Goal: Transaction & Acquisition: Subscribe to service/newsletter

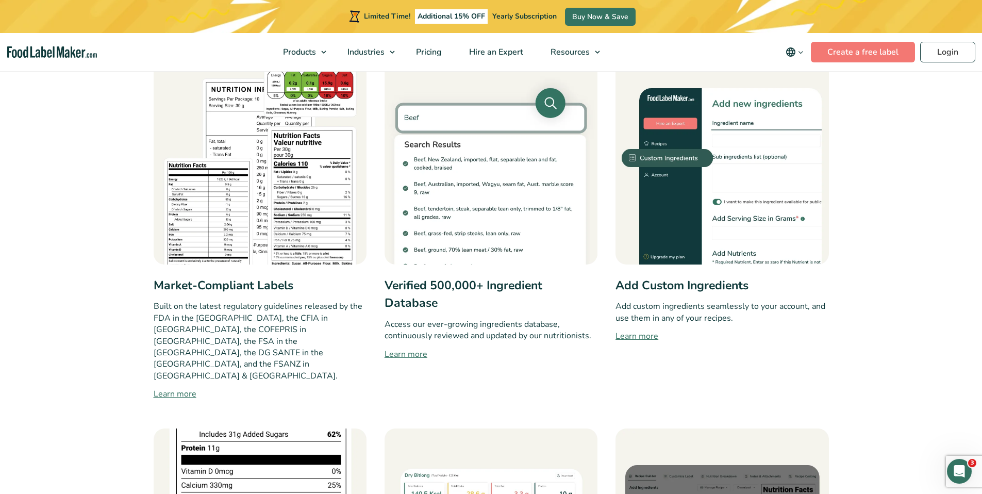
click at [65, 47] on img "main navigation" at bounding box center [52, 52] width 90 height 12
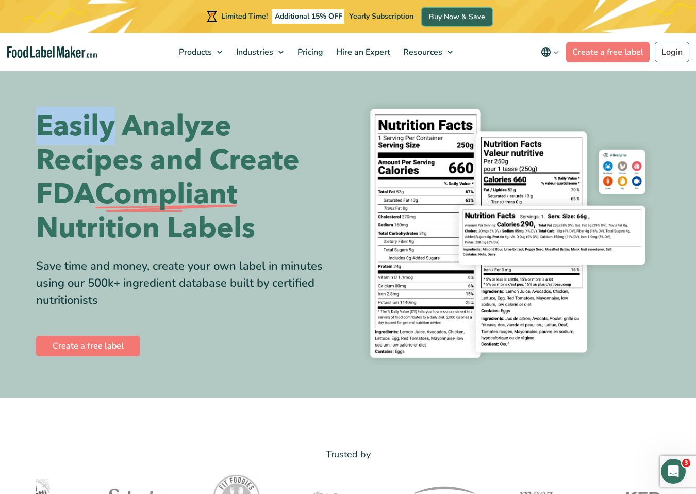
click at [486, 14] on link "Buy Now & Save" at bounding box center [457, 17] width 71 height 18
